Goal: Navigation & Orientation: Find specific page/section

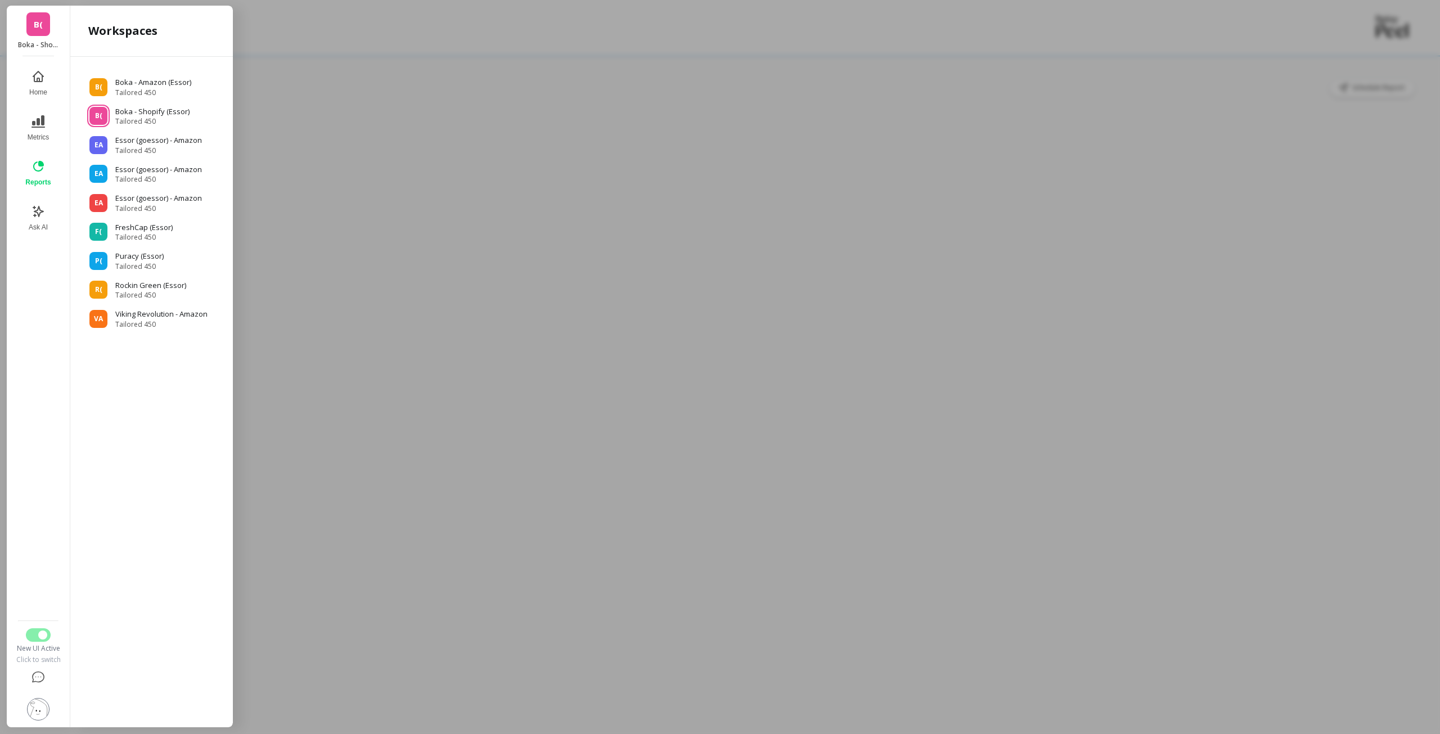
click at [152, 83] on p "Boka - Amazon (Essor)" at bounding box center [153, 82] width 76 height 11
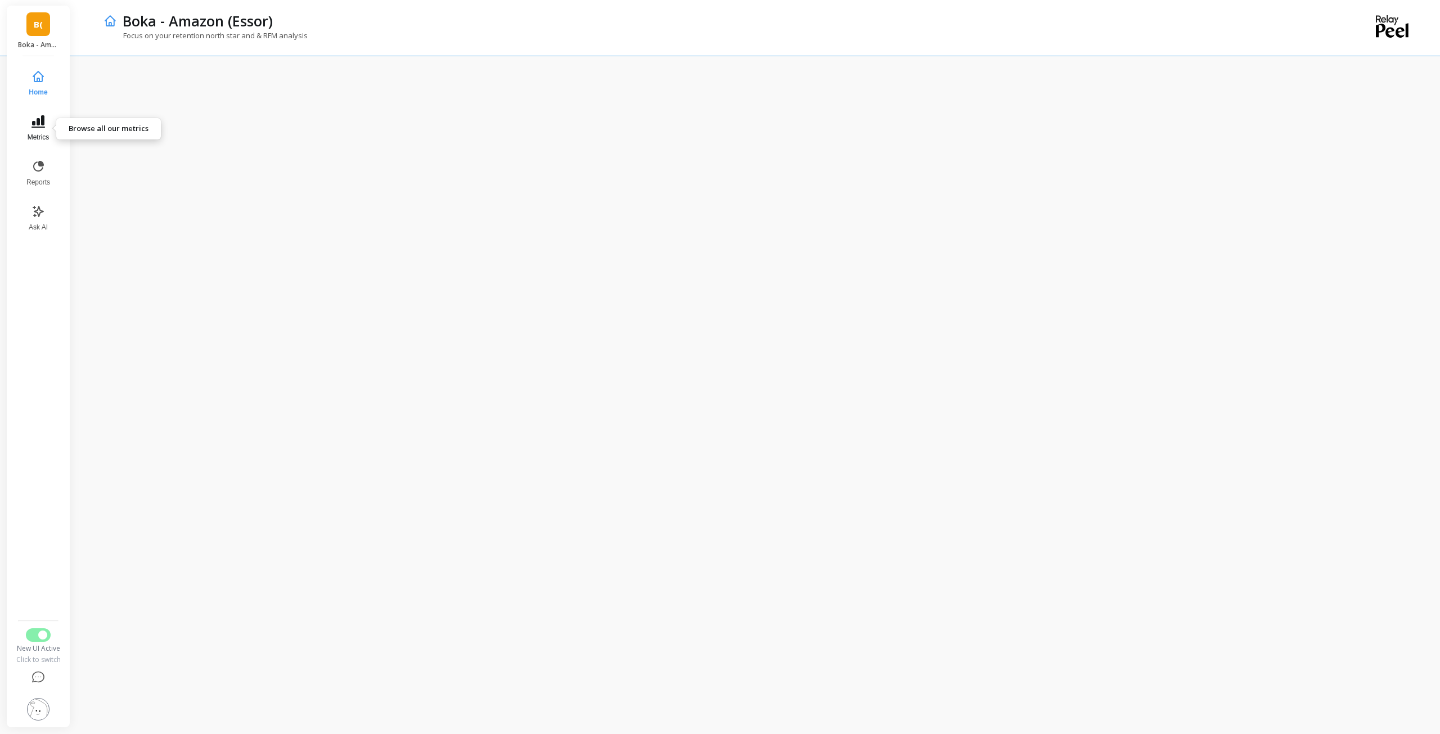
click at [37, 127] on icon at bounding box center [37, 121] width 13 height 12
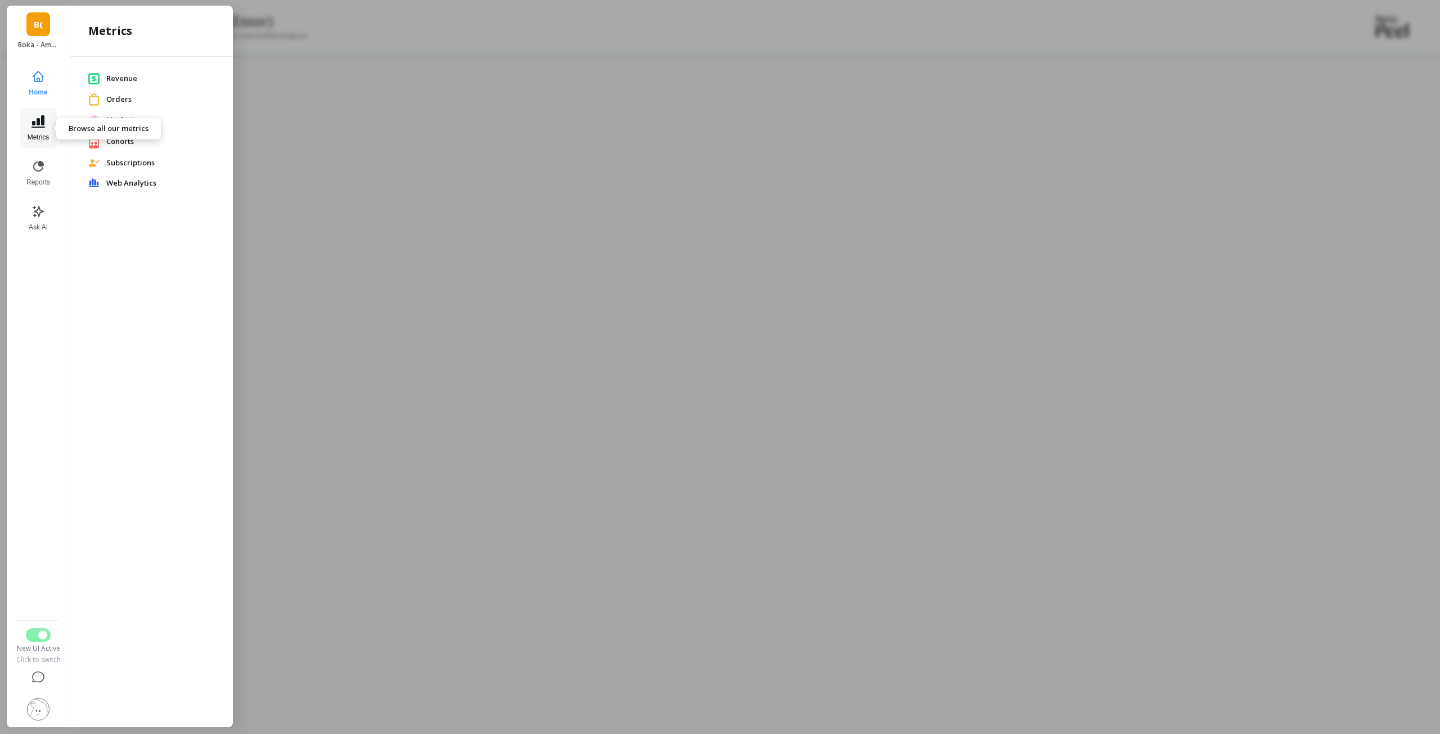
click at [37, 127] on icon at bounding box center [37, 121] width 13 height 12
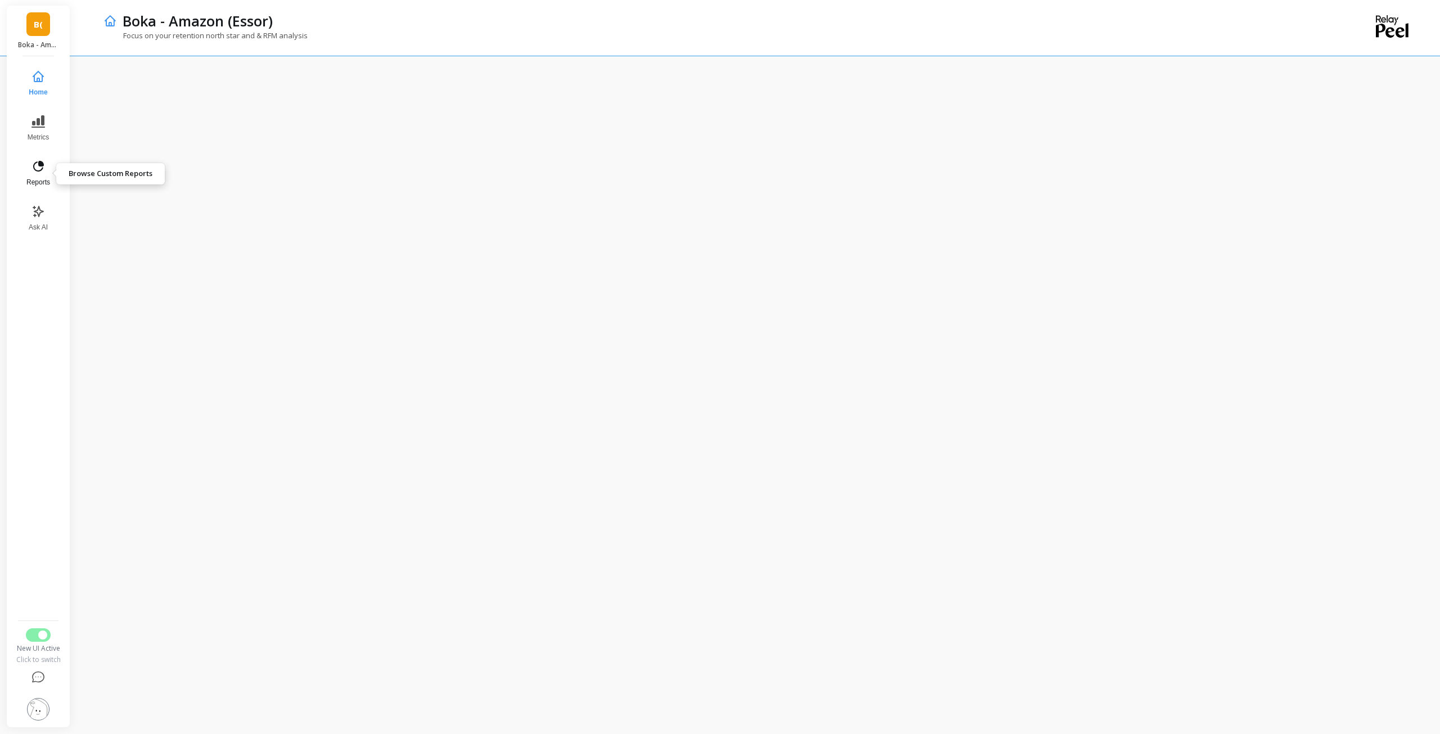
click at [37, 164] on icon at bounding box center [37, 166] width 13 height 13
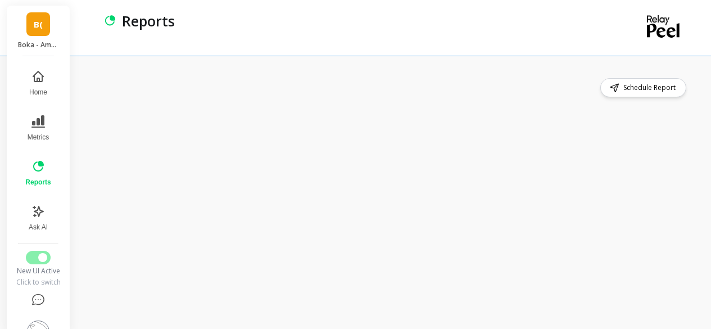
scroll to position [11, 0]
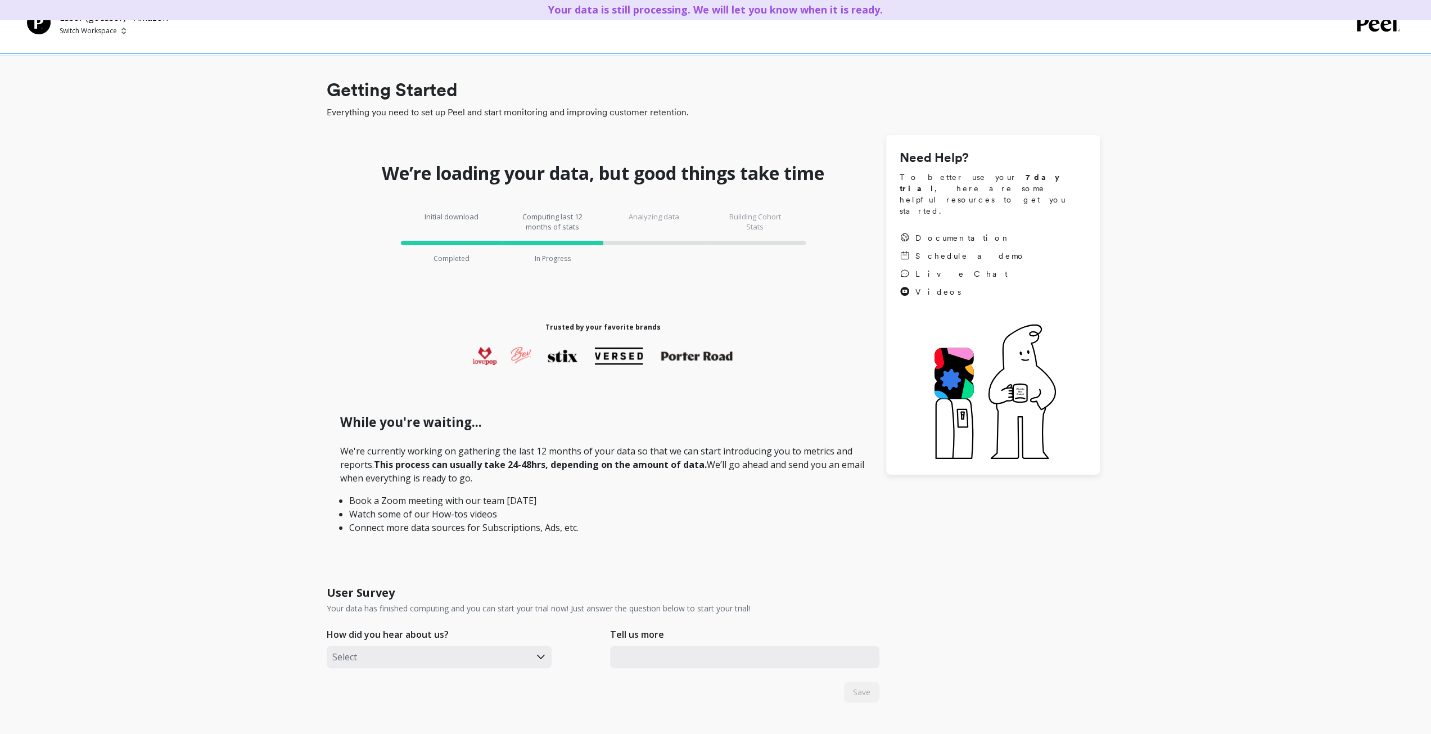
click at [115, 34] on p "Switch Workspace" at bounding box center [88, 30] width 57 height 9
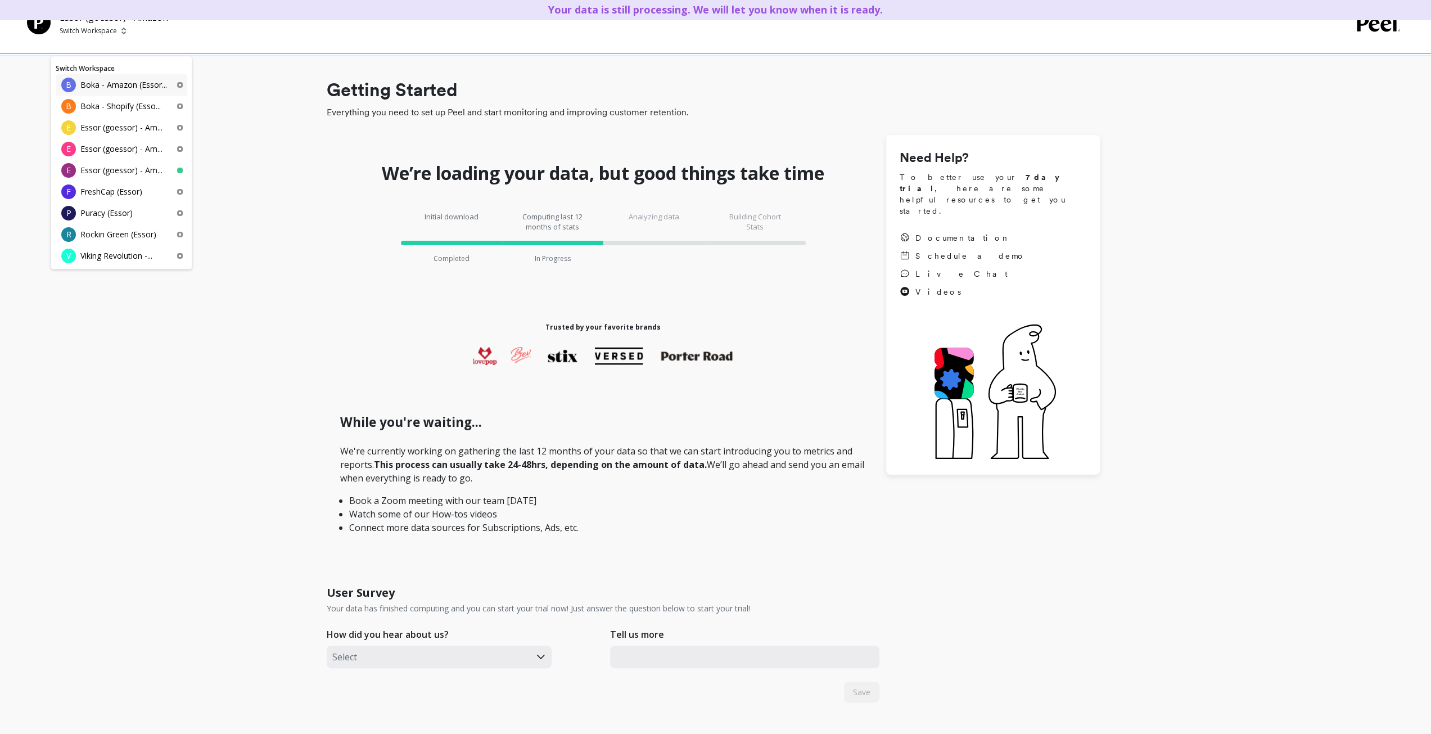
click at [134, 76] on div "B Boka - Amazon (Essor..." at bounding box center [122, 84] width 132 height 21
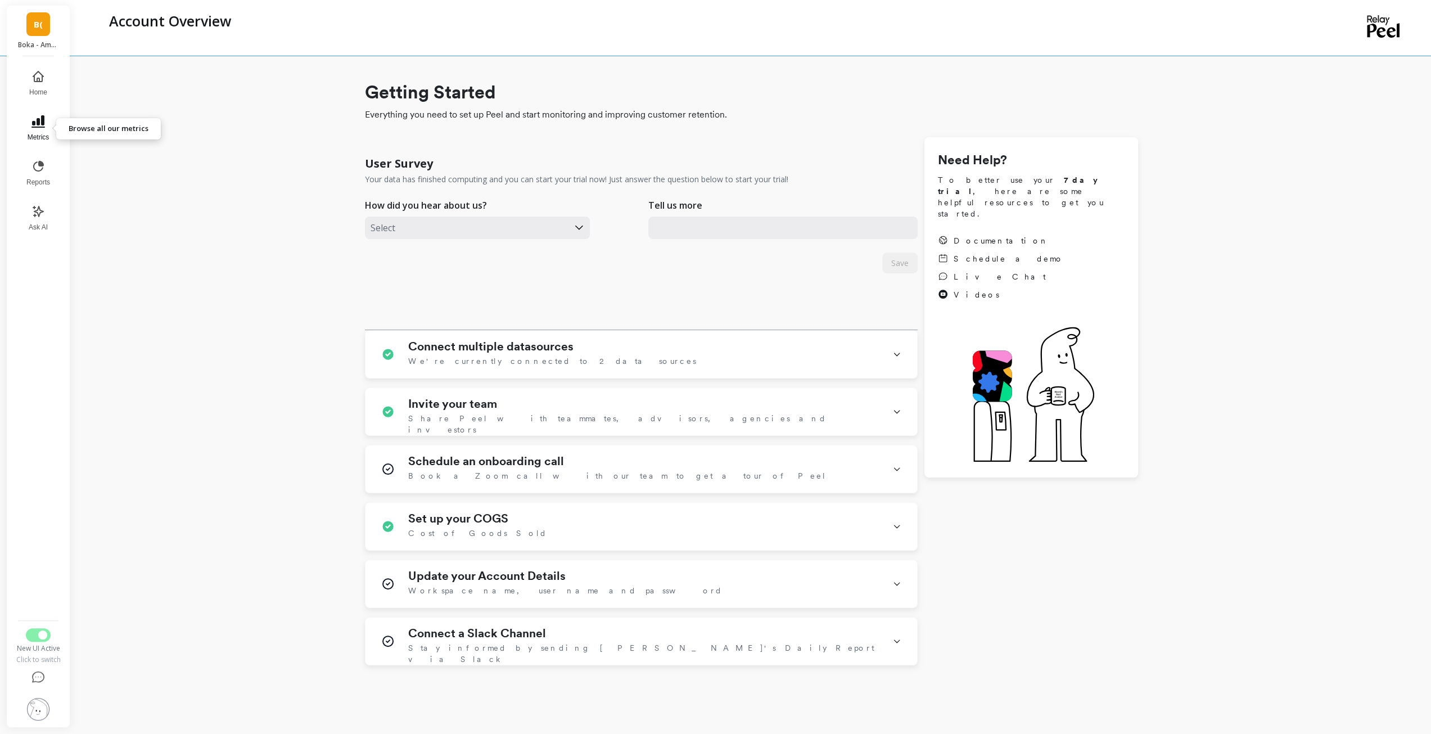
click at [45, 132] on button "Metrics" at bounding box center [38, 128] width 37 height 40
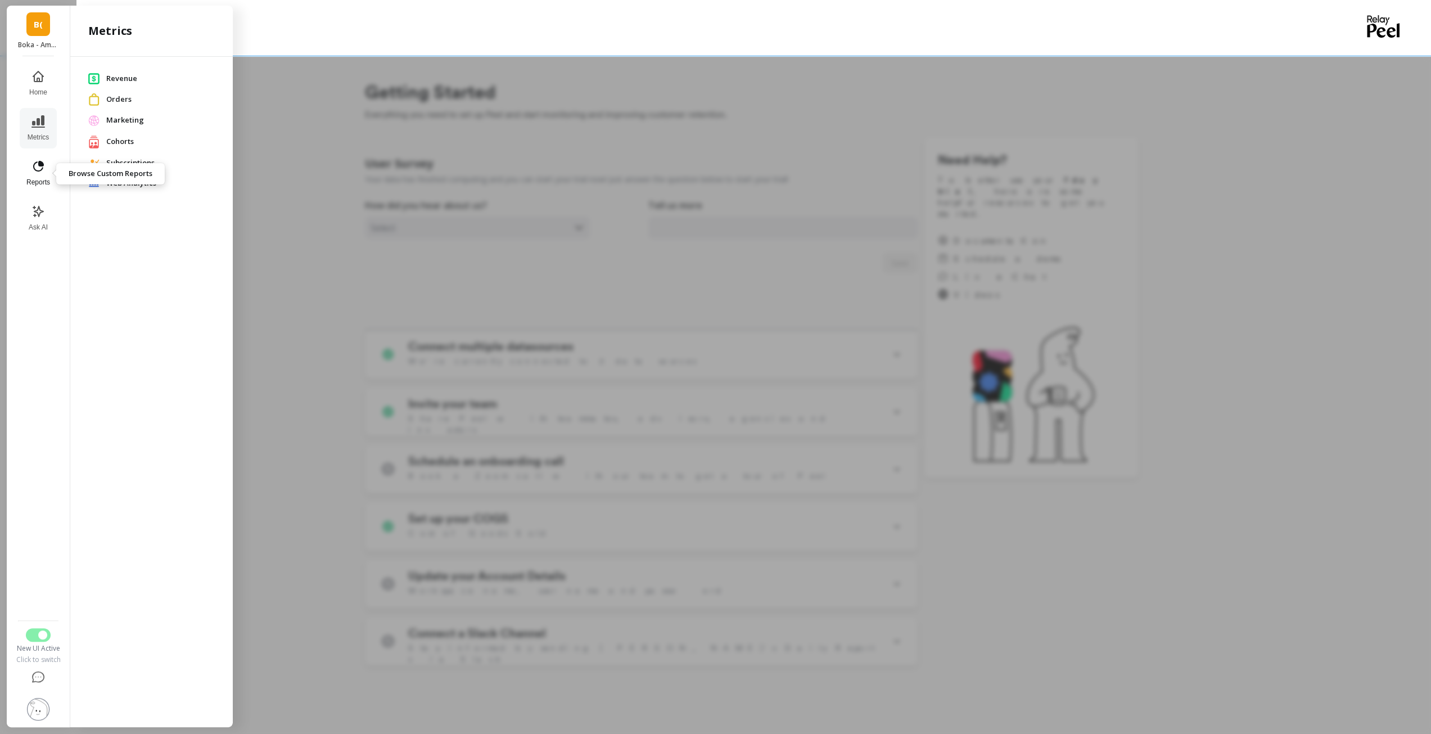
click at [40, 170] on icon at bounding box center [38, 166] width 11 height 11
